Goal: Transaction & Acquisition: Purchase product/service

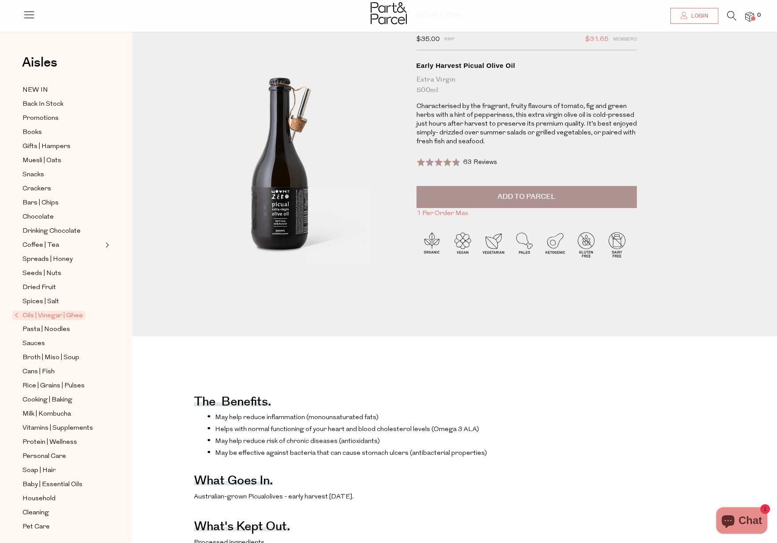
scroll to position [7, 0]
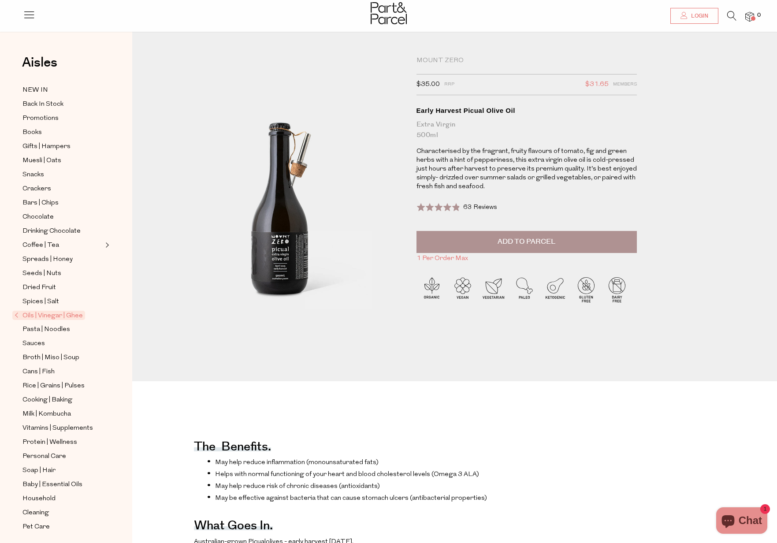
click at [446, 108] on div "Early Harvest Picual Olive Oil" at bounding box center [526, 110] width 220 height 9
click at [432, 59] on div "Mount Zero" at bounding box center [526, 60] width 220 height 9
click at [37, 314] on span "Oils | Vinegar | Ghee" at bounding box center [48, 315] width 73 height 9
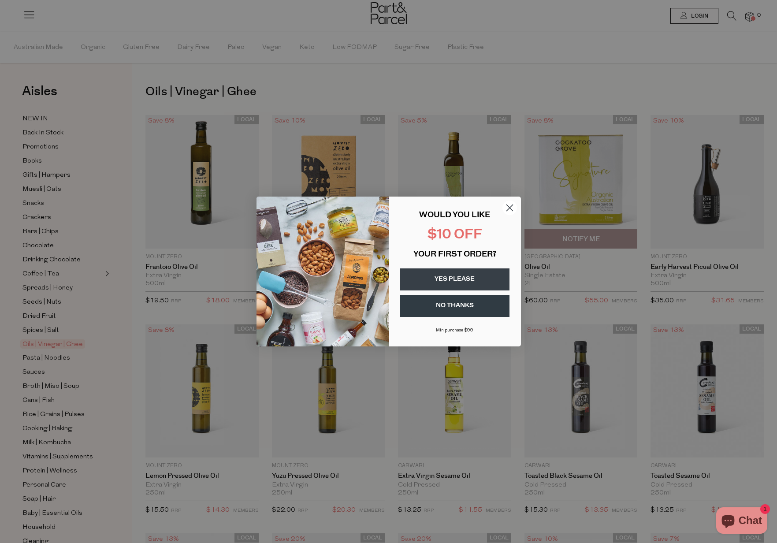
scroll to position [1, 0]
click at [511, 209] on icon "Close dialog" at bounding box center [509, 208] width 6 height 6
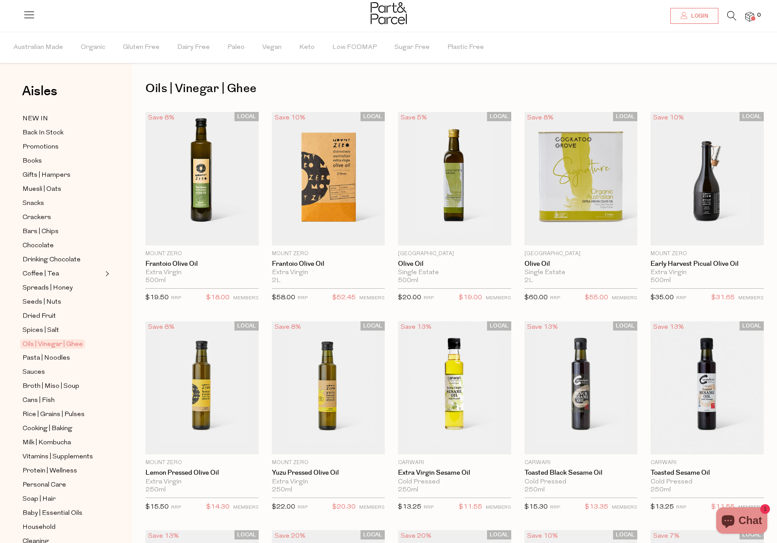
scroll to position [0, 0]
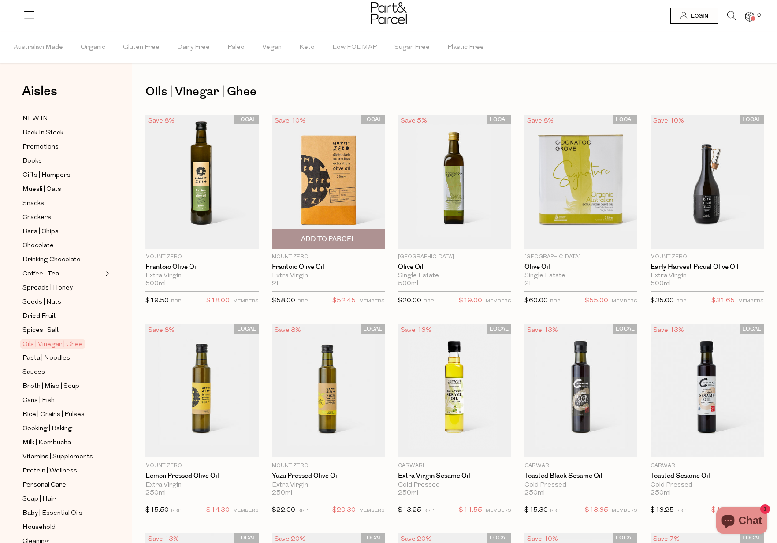
click at [369, 229] on span "Add To Parcel" at bounding box center [329, 238] width 108 height 19
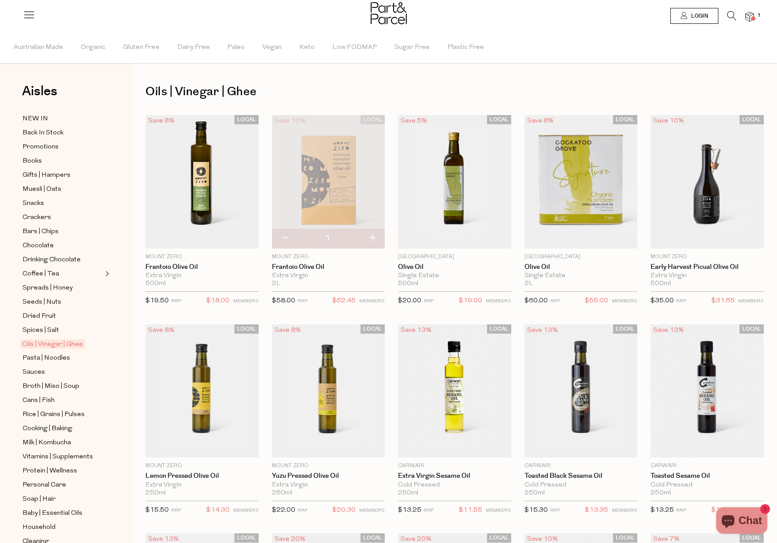
click at [376, 140] on img at bounding box center [328, 182] width 113 height 134
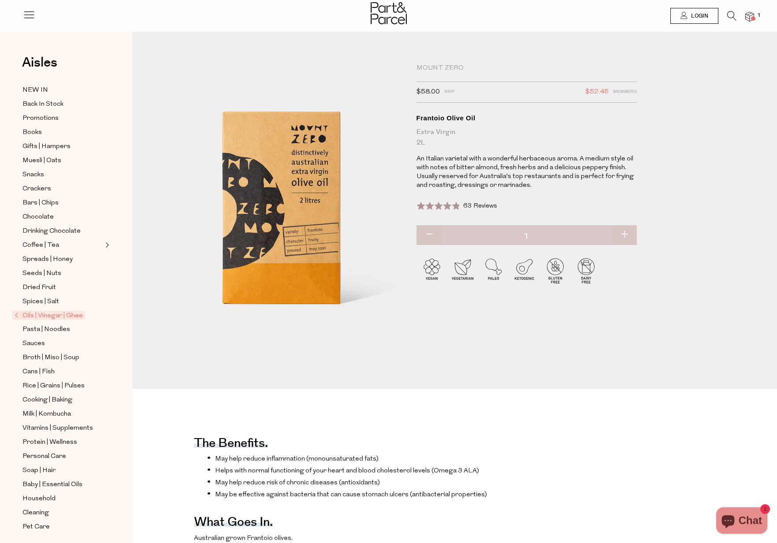
click at [497, 174] on p "An Italian varietal with a wonderful herbaceous aroma. A medium style oil with …" at bounding box center [526, 172] width 220 height 35
click at [501, 177] on p "An Italian varietal with a wonderful herbaceous aroma. A medium style oil with …" at bounding box center [526, 172] width 220 height 35
click at [505, 163] on p "An Italian varietal with a wonderful herbaceous aroma. A medium style oil with …" at bounding box center [526, 172] width 220 height 35
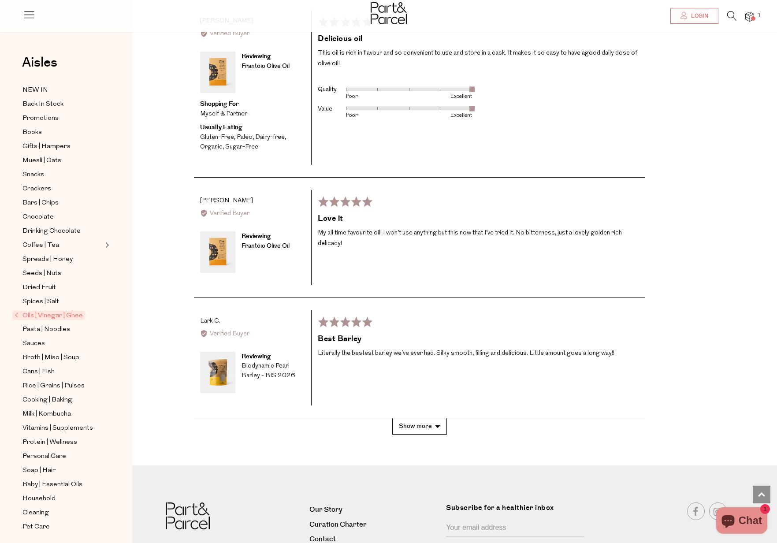
scroll to position [1472, 0]
click at [426, 419] on button "Show more" at bounding box center [419, 427] width 55 height 16
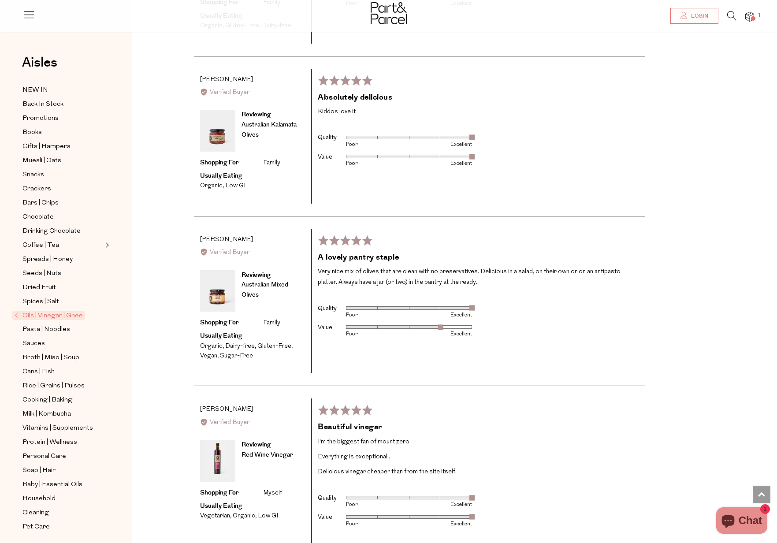
scroll to position [2259, 0]
